Goal: Navigation & Orientation: Find specific page/section

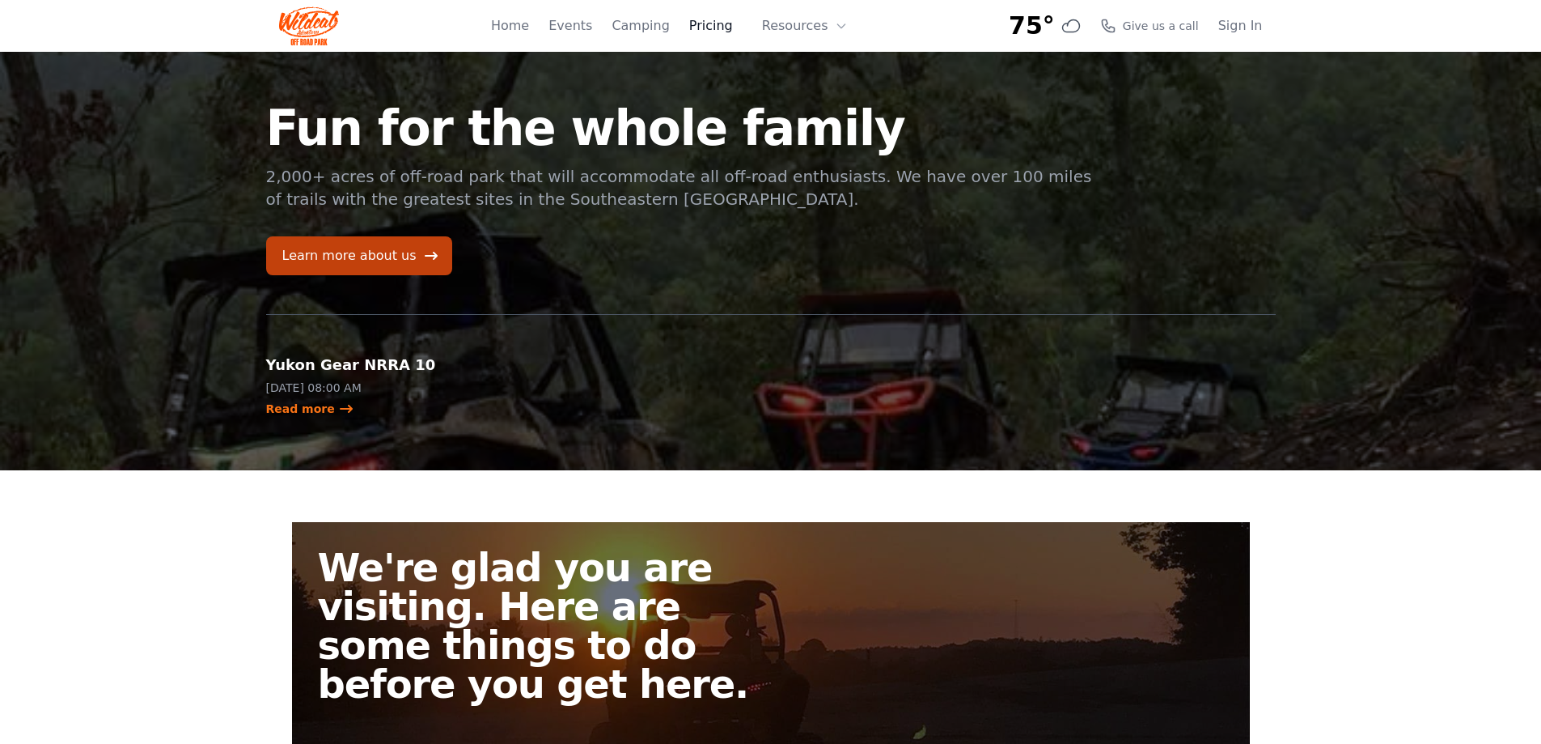
click at [733, 25] on link "Pricing" at bounding box center [711, 25] width 44 height 19
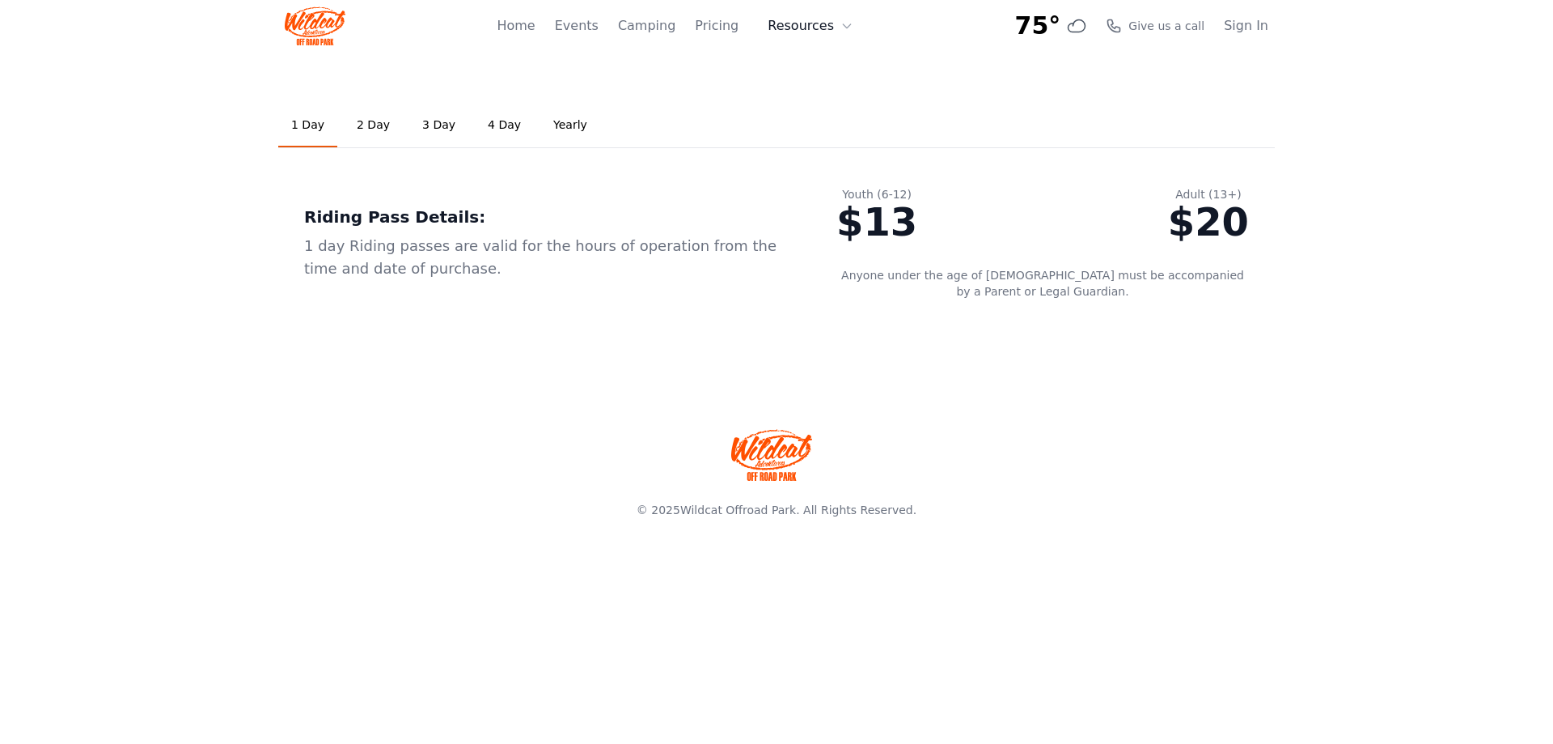
click at [794, 30] on button "Resources" at bounding box center [810, 26] width 105 height 32
click at [535, 34] on link "Home" at bounding box center [516, 25] width 38 height 19
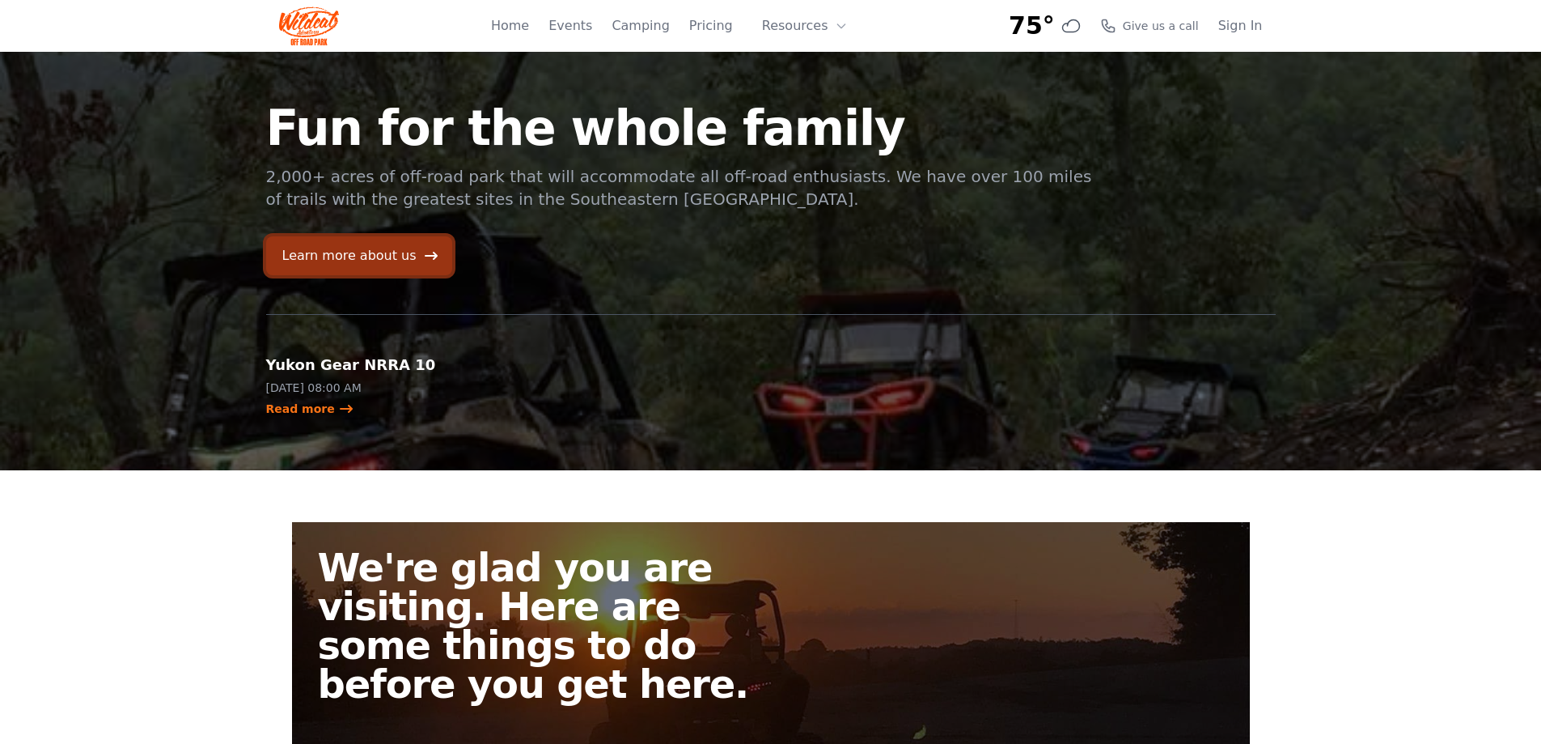
click at [370, 256] on link "Learn more about us" at bounding box center [359, 255] width 186 height 39
